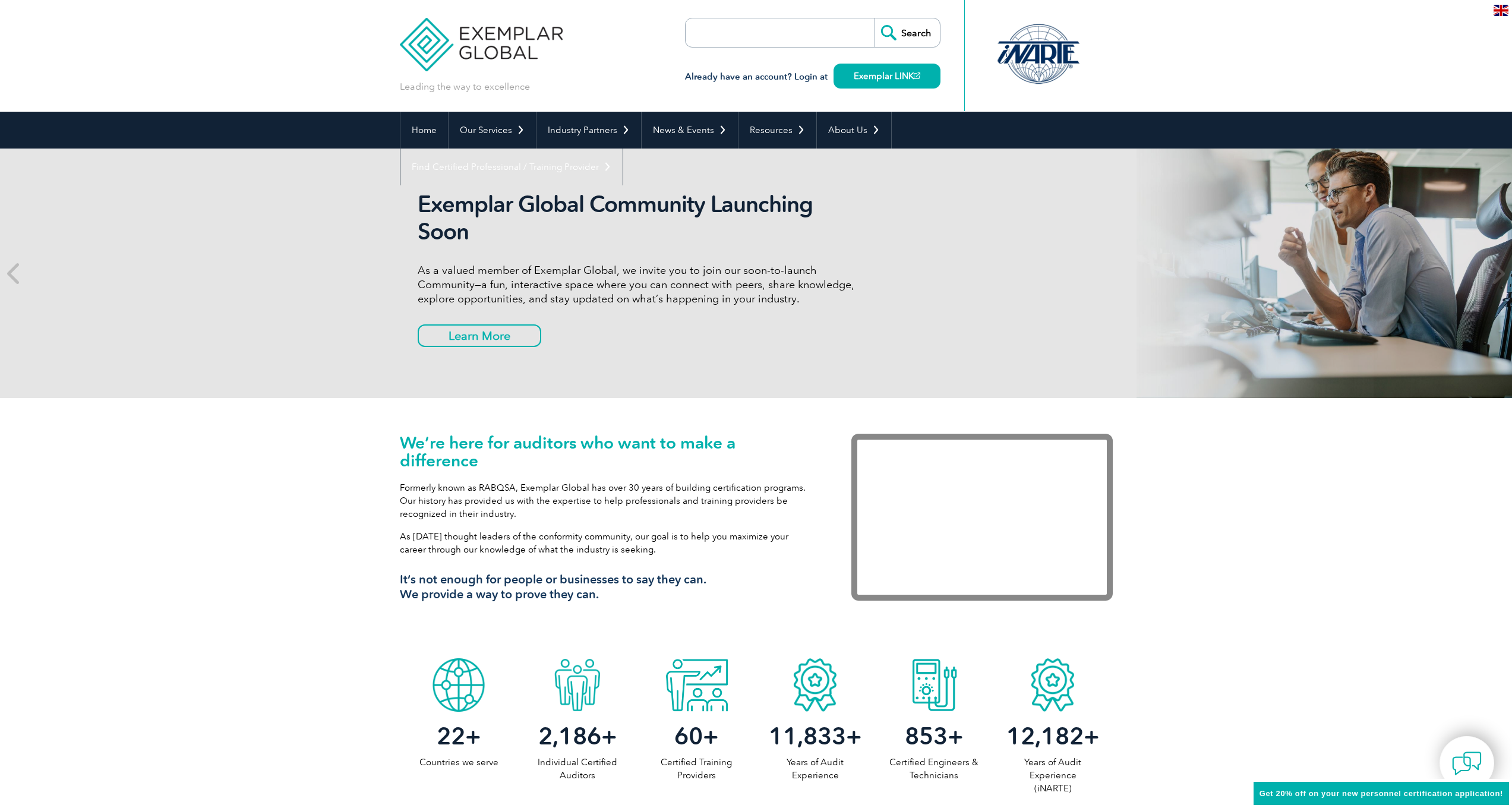
click at [623, 149] on link "Find Certified Professional / Training Provider" at bounding box center [511, 167] width 222 height 37
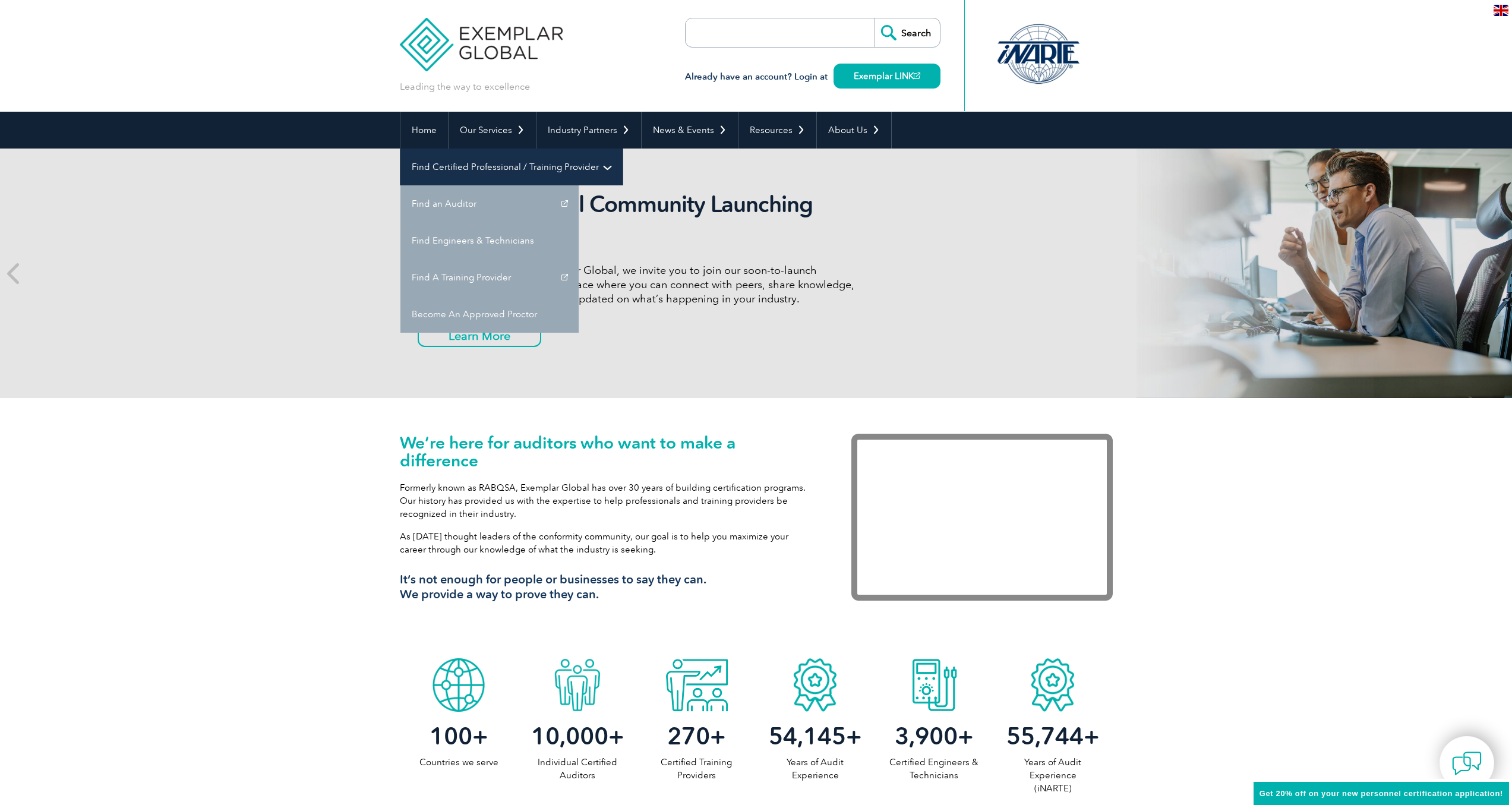
click at [623, 149] on link "Find Certified Professional / Training Provider" at bounding box center [511, 167] width 222 height 37
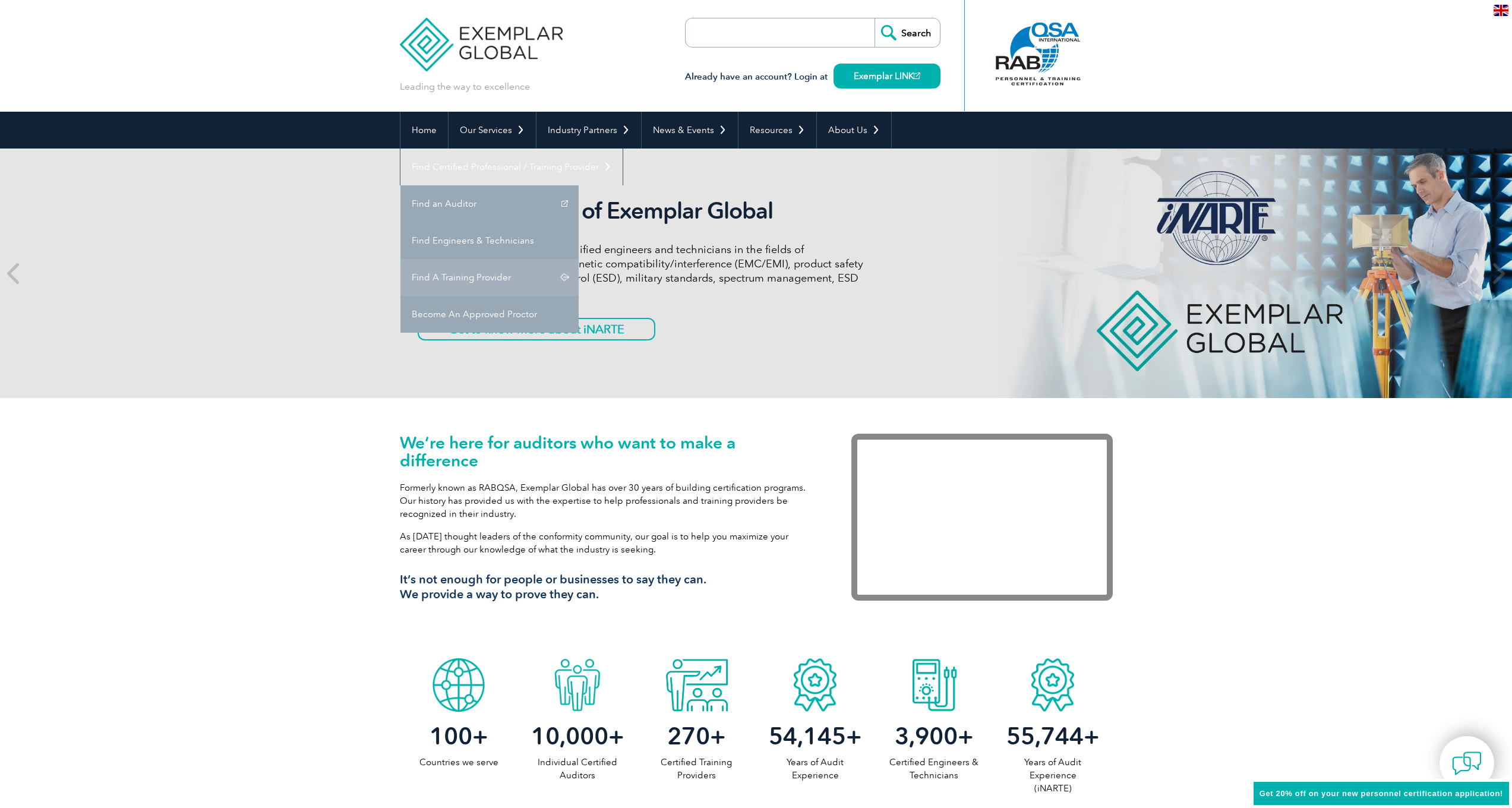
click at [579, 259] on link "Find A Training Provider" at bounding box center [489, 277] width 178 height 37
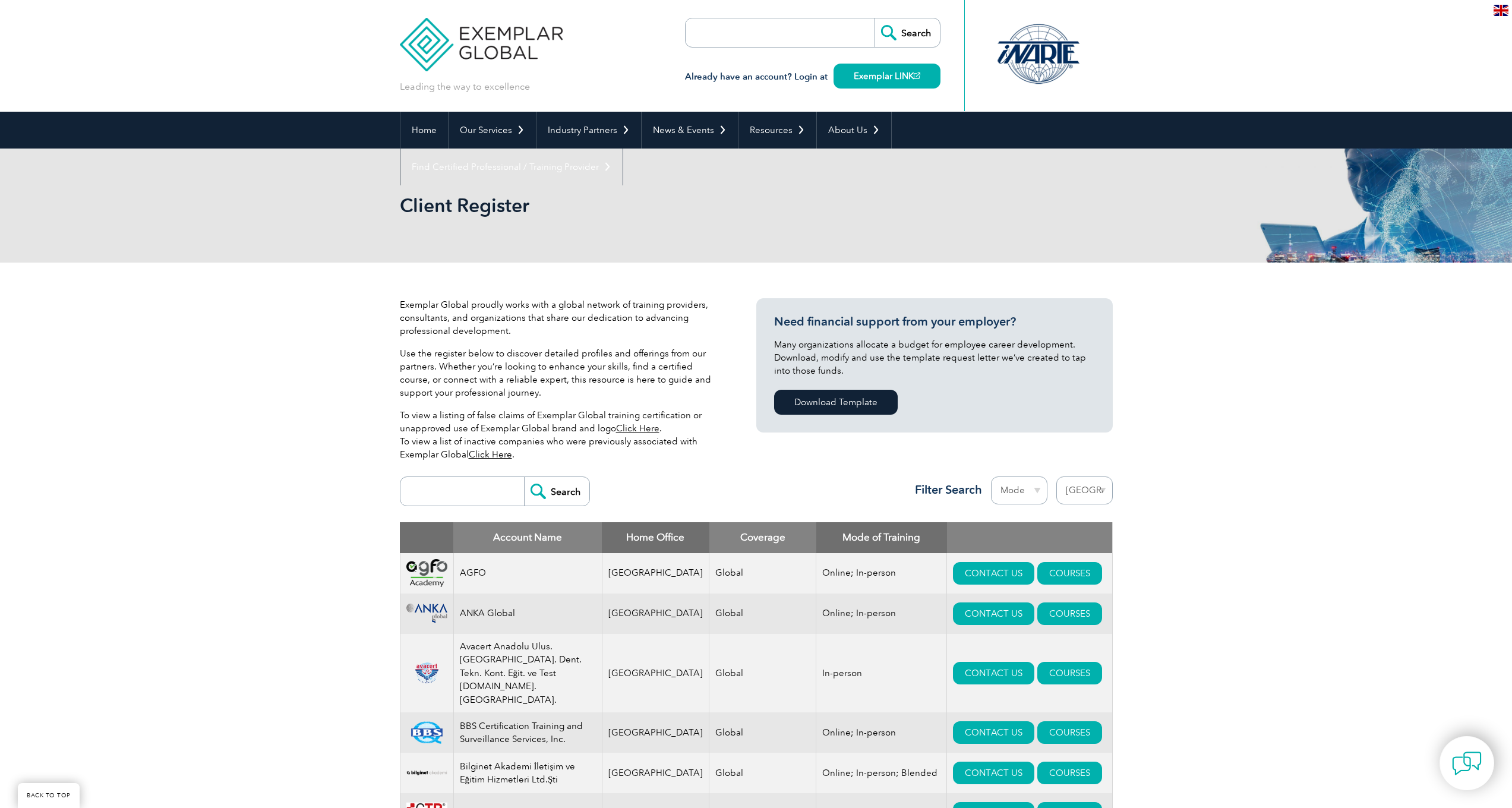
select select "[GEOGRAPHIC_DATA]"
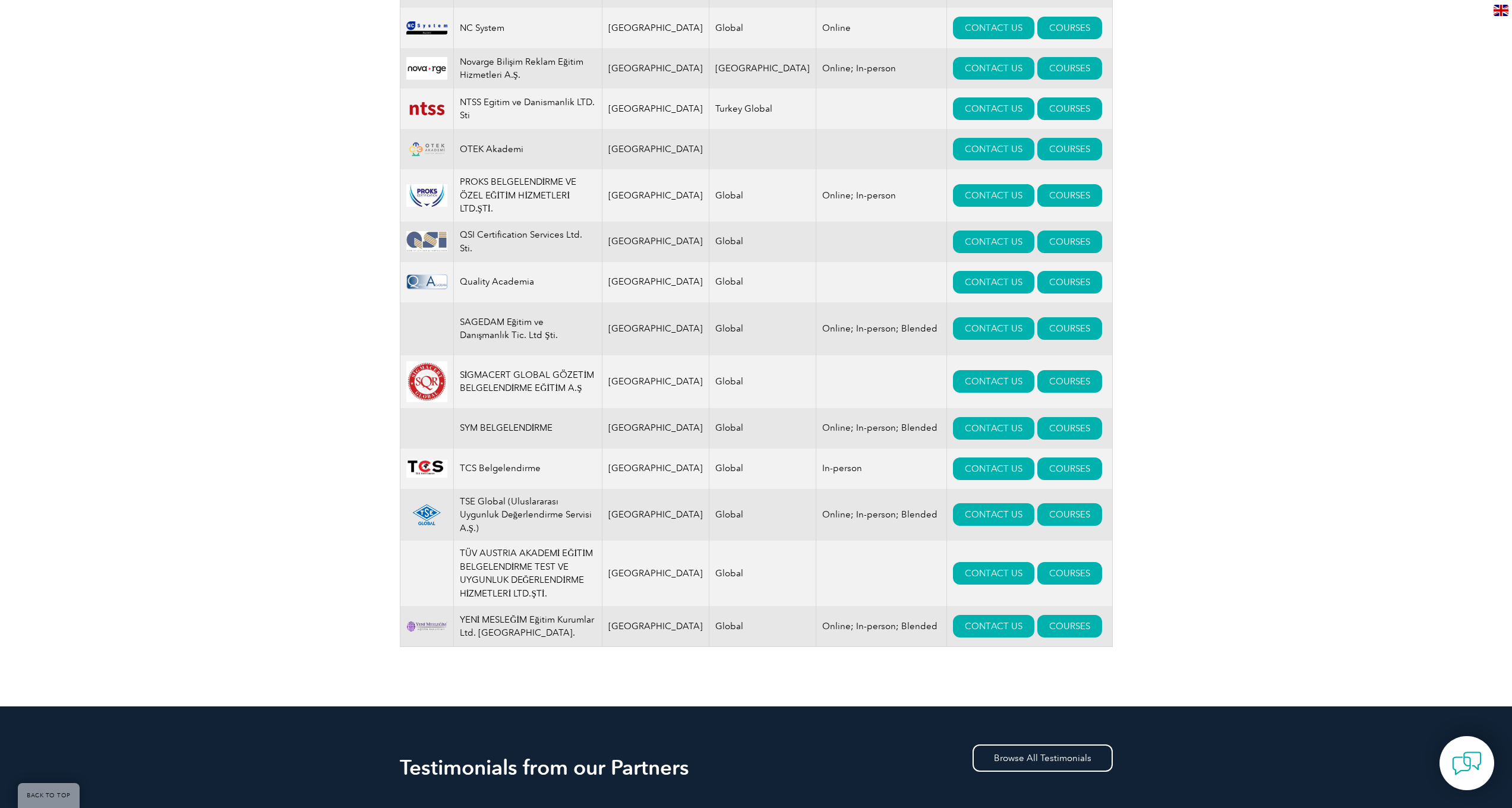
scroll to position [726, 0]
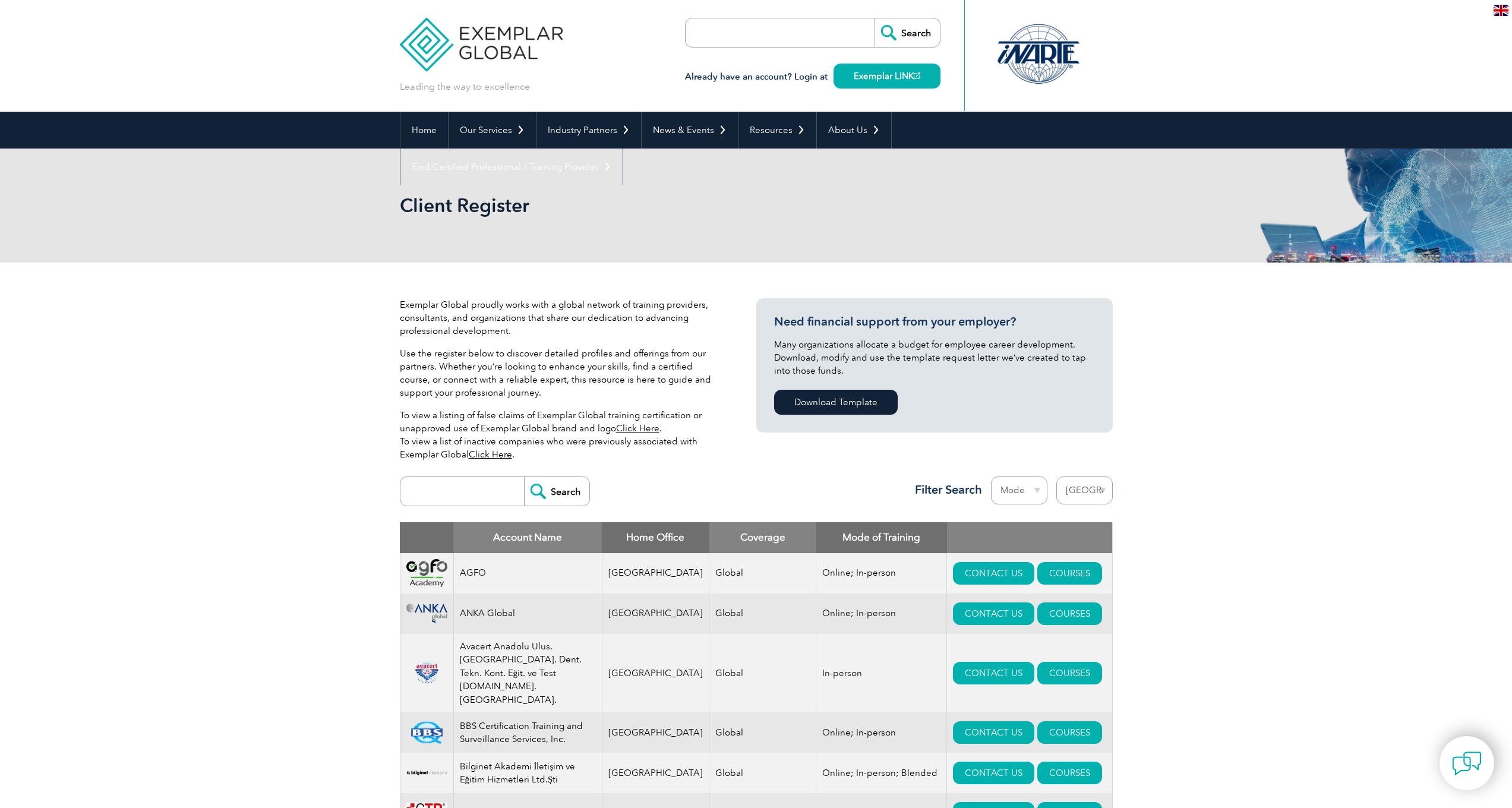
select select "[GEOGRAPHIC_DATA]"
